Goal: Use online tool/utility: Utilize a website feature to perform a specific function

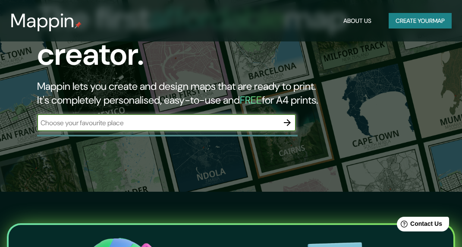
scroll to position [44, 0]
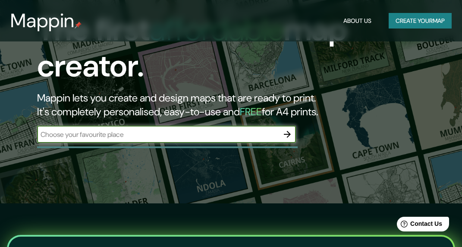
click at [48, 132] on input "text" at bounding box center [158, 135] width 242 height 10
click at [73, 133] on input "text" at bounding box center [158, 135] width 242 height 10
type input "la merced, [GEOGRAPHIC_DATA], la lagunilla, centro historico,"
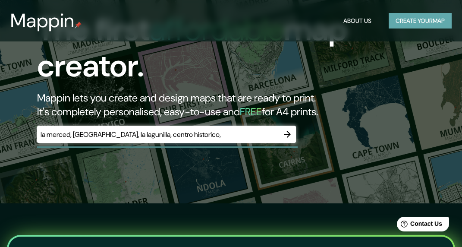
click at [427, 13] on button "Create your map" at bounding box center [420, 21] width 63 height 16
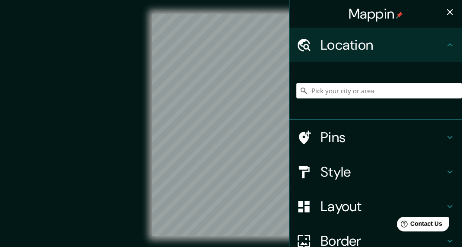
click at [427, 17] on div "Mappin" at bounding box center [376, 14] width 173 height 28
drag, startPoint x: 128, startPoint y: 94, endPoint x: 100, endPoint y: 92, distance: 27.7
click at [100, 92] on div "© Mapbox © OpenStreetMap Improve this map" at bounding box center [231, 125] width 416 height 222
